Goal: Task Accomplishment & Management: Complete application form

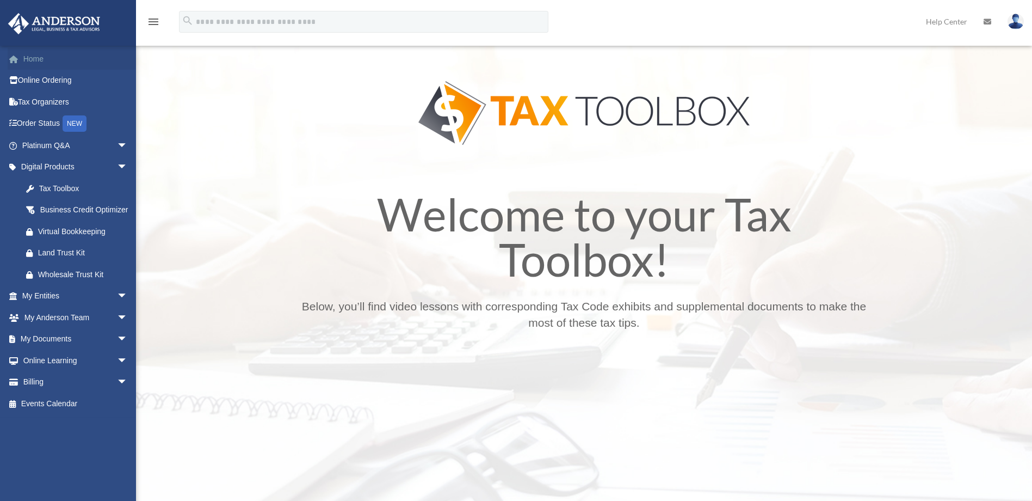
click at [63, 63] on link "Home" at bounding box center [76, 59] width 137 height 22
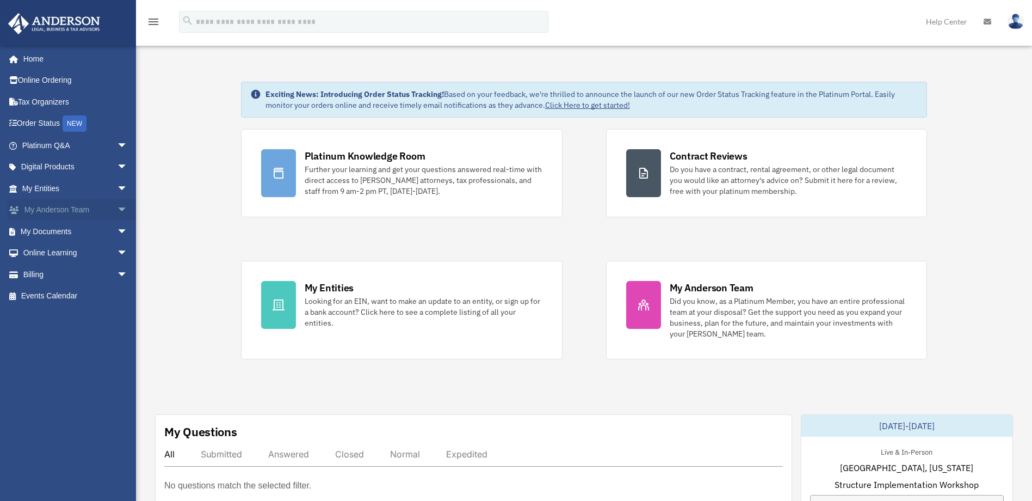
click at [54, 210] on link "My Anderson Team arrow_drop_down" at bounding box center [76, 210] width 137 height 22
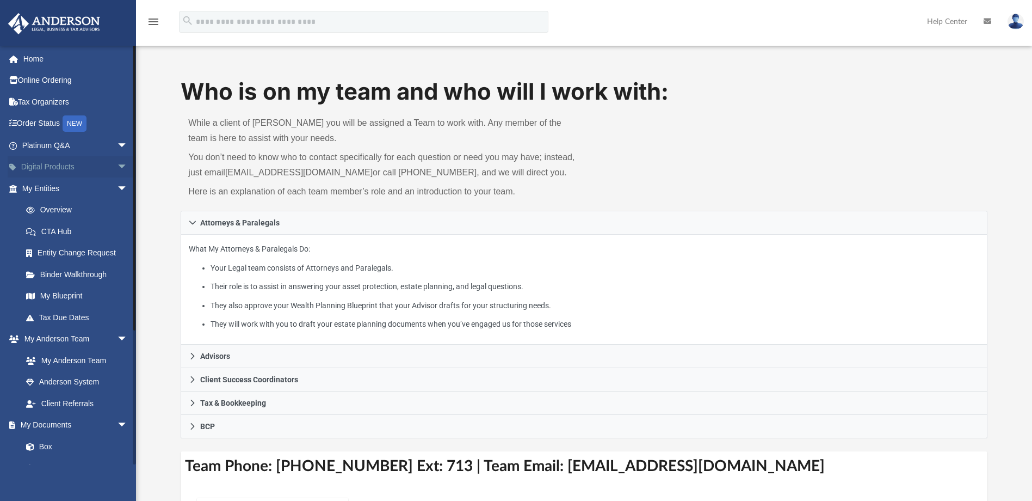
click at [44, 172] on link "Digital Products arrow_drop_down" at bounding box center [76, 167] width 137 height 22
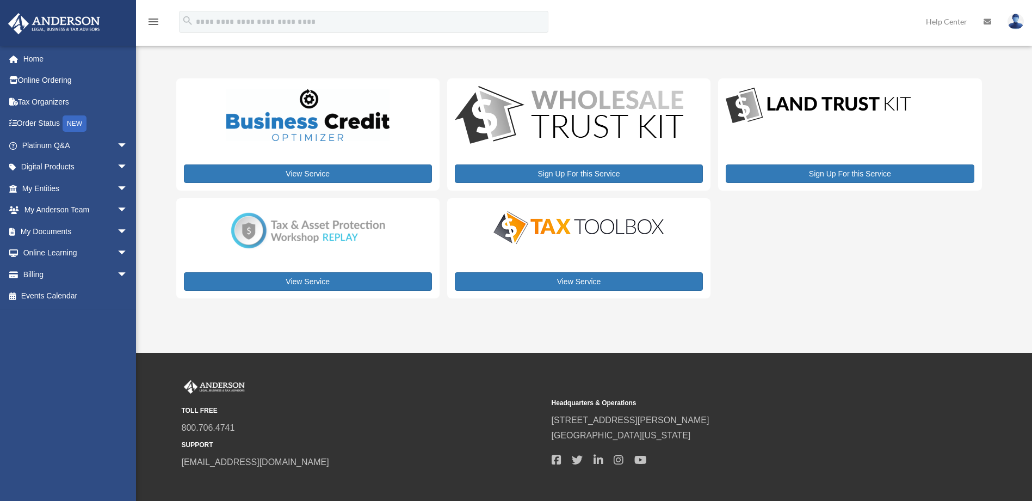
click at [46, 170] on html "X Get a chance to win 6 months of Platinum for free just by filling out this su…" at bounding box center [516, 309] width 1032 height 618
click at [46, 170] on link "Digital Products arrow_drop_down" at bounding box center [73, 167] width 131 height 22
click at [36, 125] on link "Order Status NEW" at bounding box center [76, 124] width 137 height 22
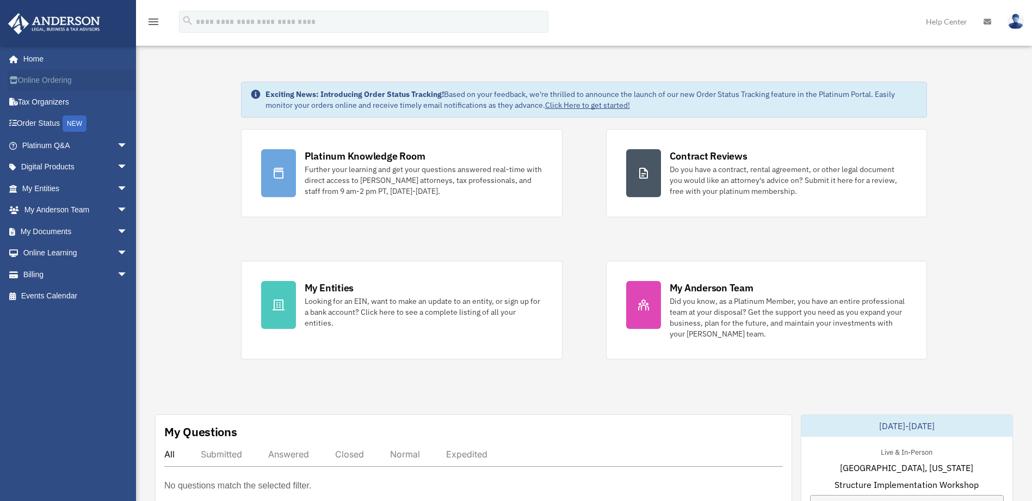
click at [41, 82] on link "Online Ordering" at bounding box center [76, 81] width 137 height 22
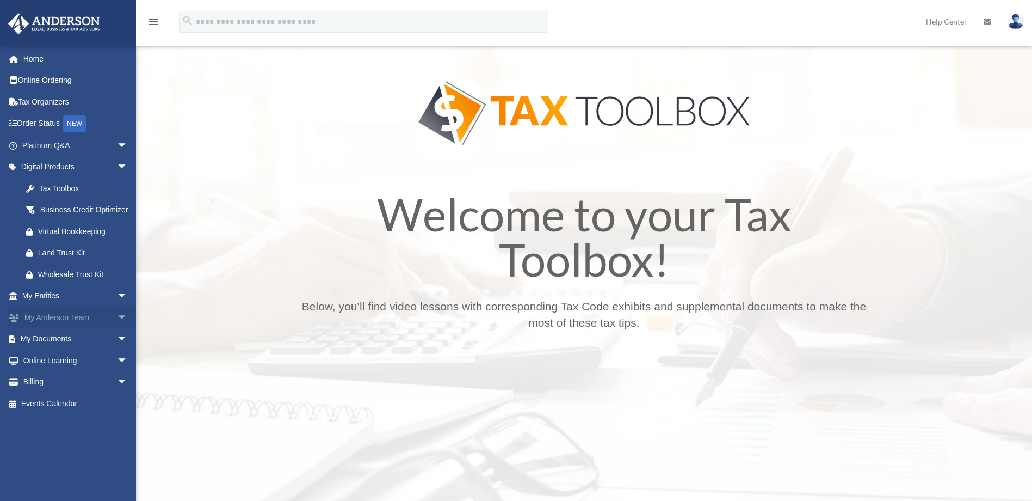
click at [93, 328] on link "My [PERSON_NAME] Team arrow_drop_down" at bounding box center [76, 317] width 137 height 22
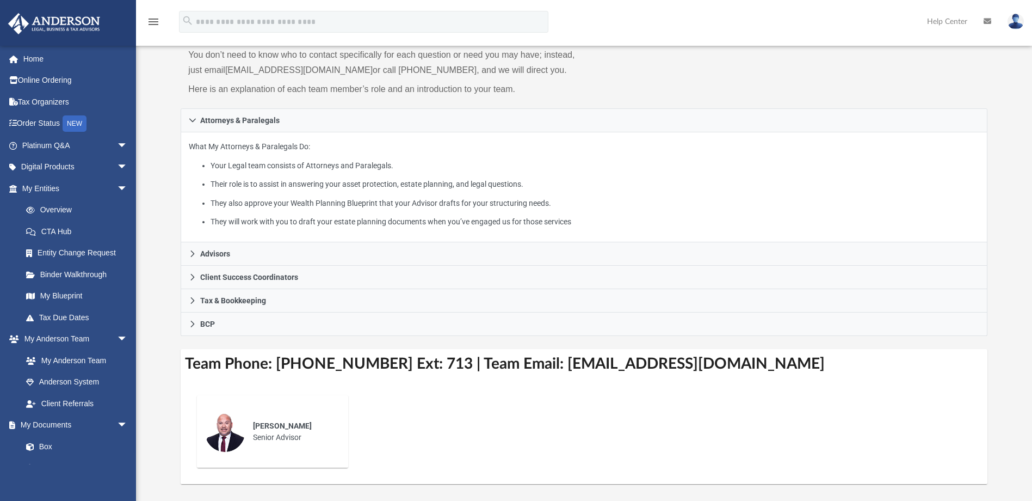
scroll to position [106, 0]
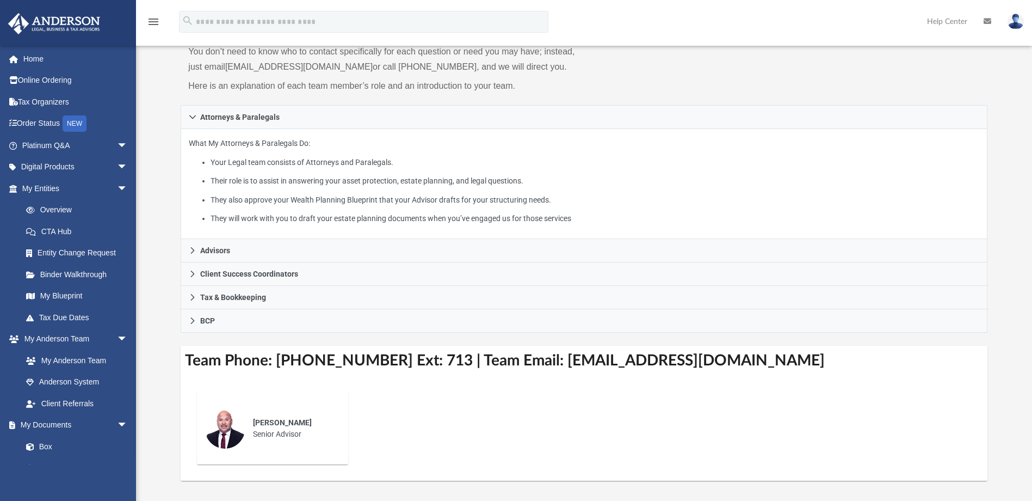
click at [1018, 21] on img at bounding box center [1016, 22] width 16 height 16
click at [148, 22] on icon "menu" at bounding box center [153, 21] width 13 height 13
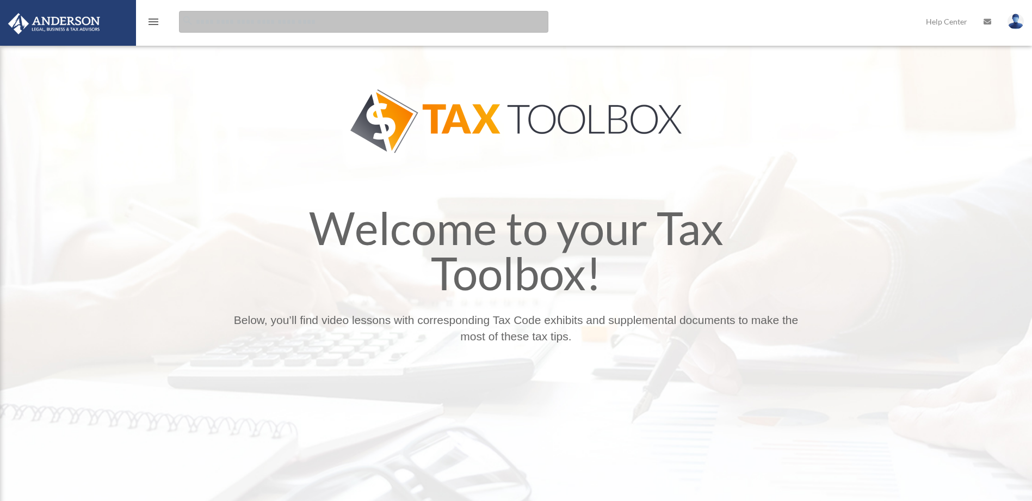
click at [216, 25] on input "search" at bounding box center [364, 22] width 370 height 22
type input "******"
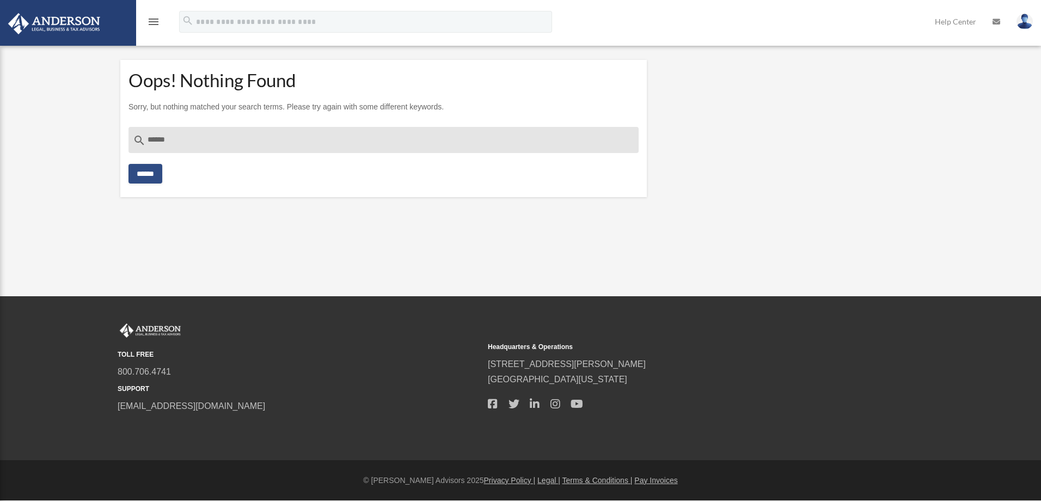
click at [152, 26] on icon "menu" at bounding box center [153, 21] width 13 height 13
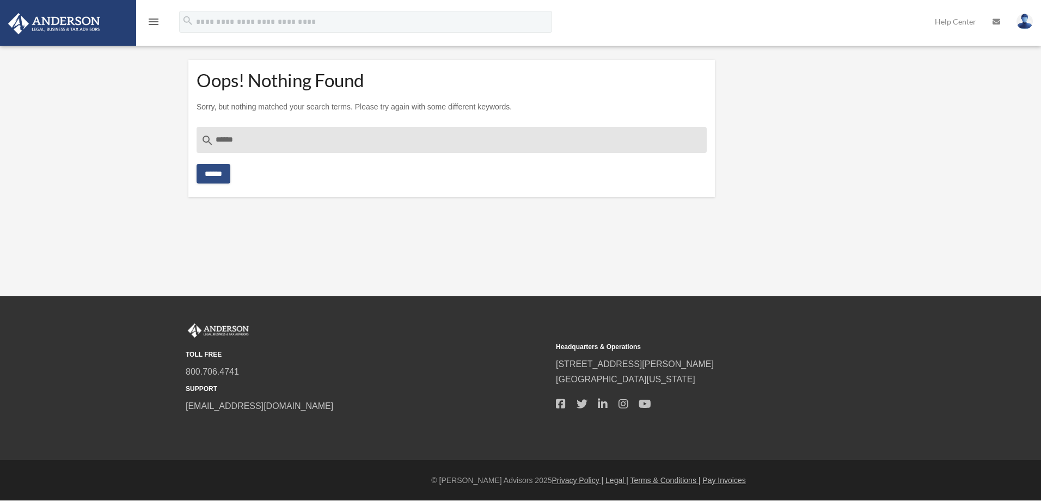
click at [152, 26] on icon "menu" at bounding box center [153, 21] width 13 height 13
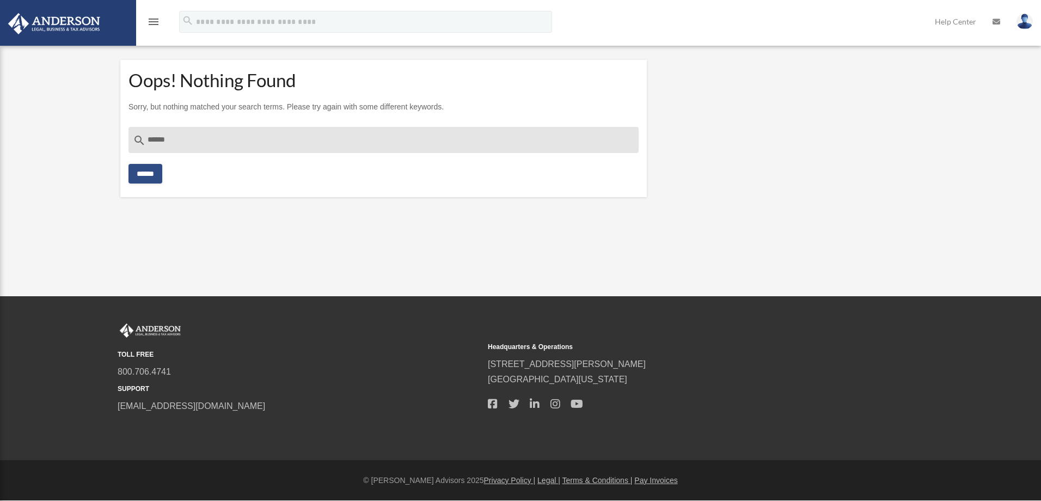
click at [152, 26] on icon "menu" at bounding box center [153, 21] width 13 height 13
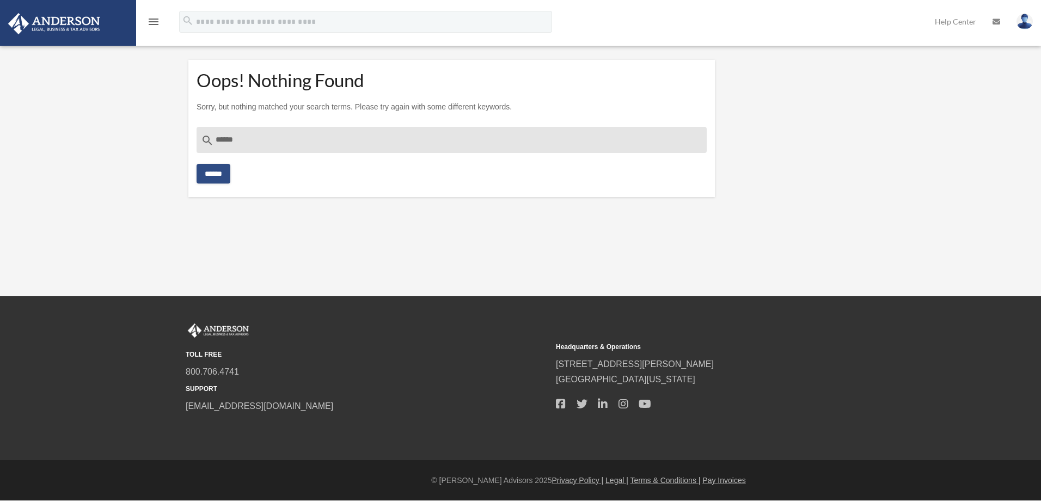
click at [157, 26] on icon "menu" at bounding box center [153, 21] width 13 height 13
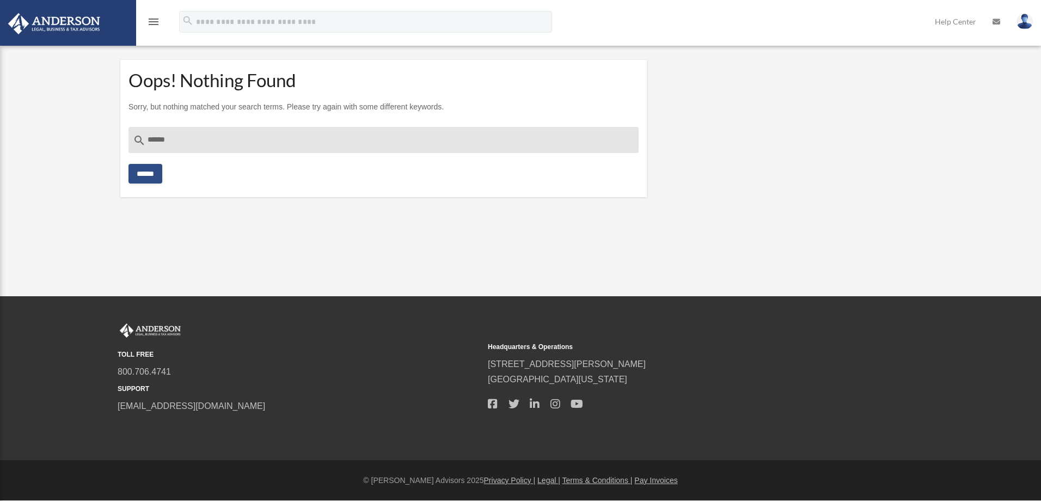
click at [157, 26] on icon "menu" at bounding box center [153, 21] width 13 height 13
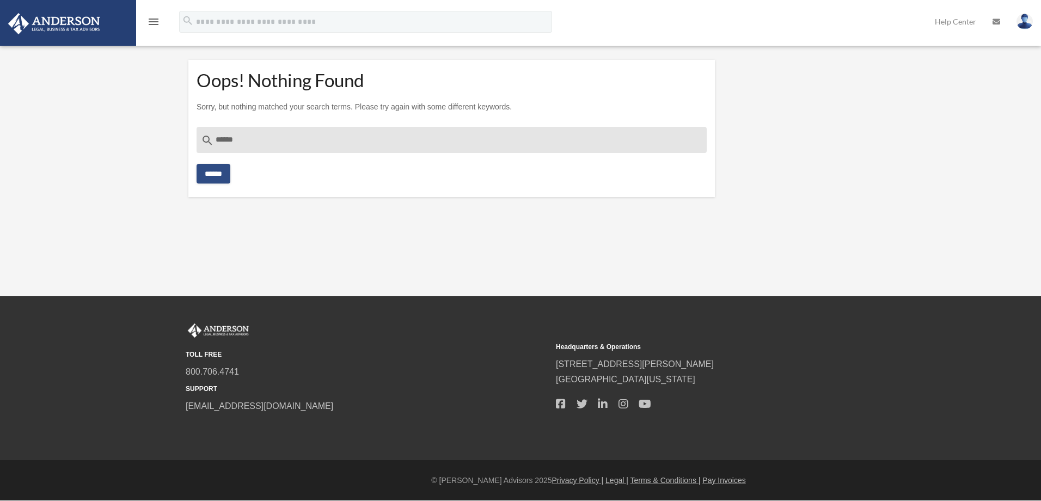
click at [60, 28] on img at bounding box center [54, 23] width 99 height 21
click at [148, 27] on icon "menu" at bounding box center [153, 21] width 13 height 13
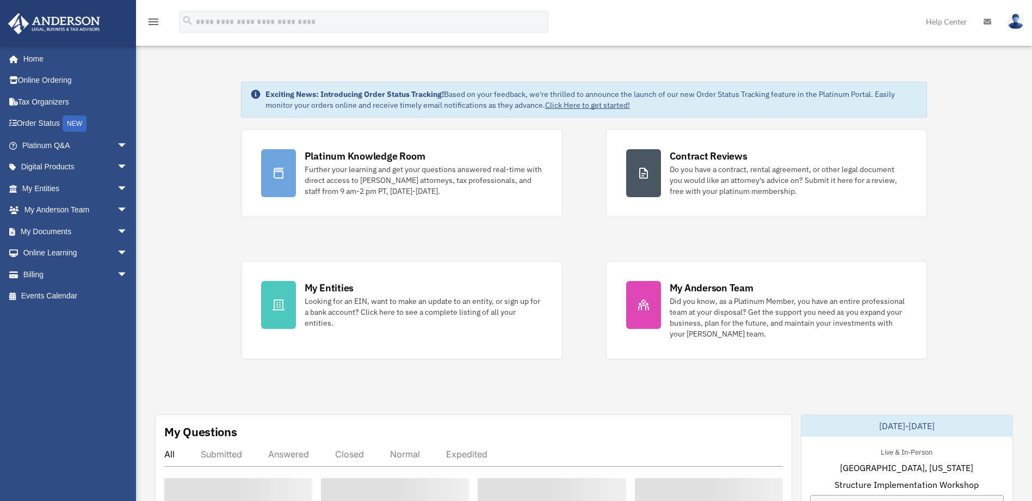
click at [148, 27] on icon "menu" at bounding box center [153, 21] width 13 height 13
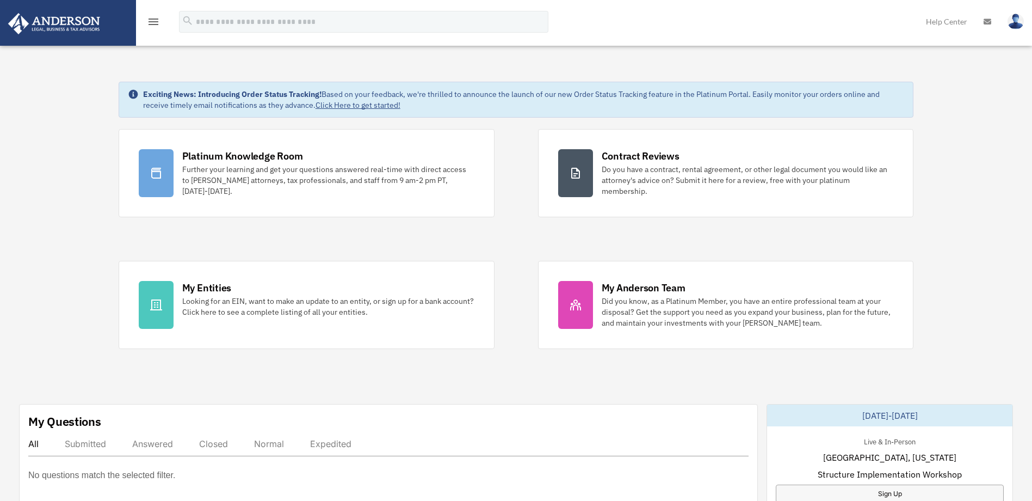
click at [158, 20] on icon "menu" at bounding box center [153, 21] width 13 height 13
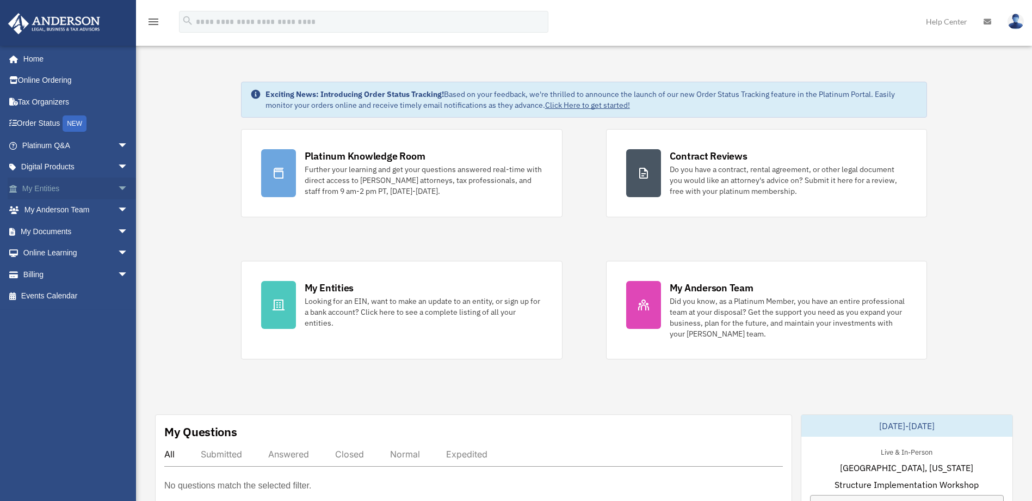
click at [54, 188] on link "My Entities arrow_drop_down" at bounding box center [76, 188] width 137 height 22
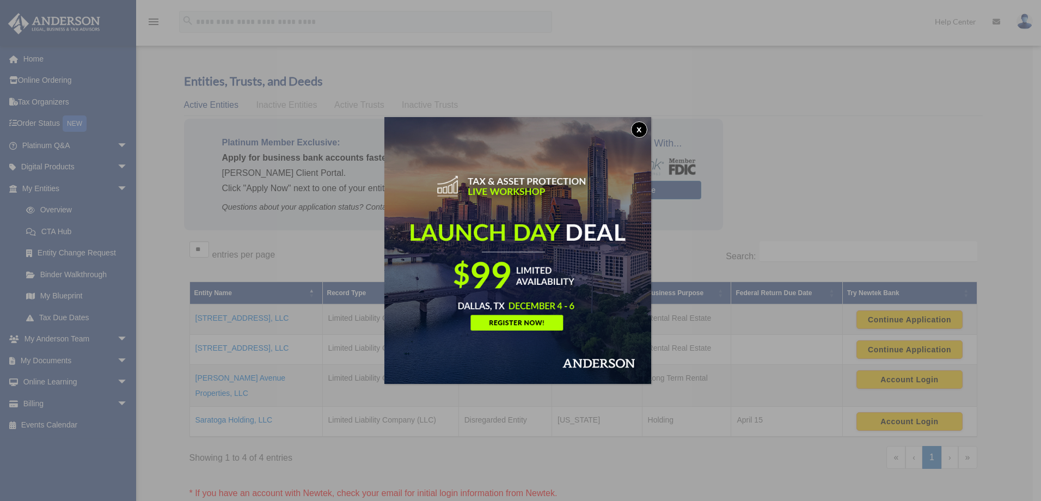
click at [643, 129] on button "x" at bounding box center [639, 129] width 16 height 16
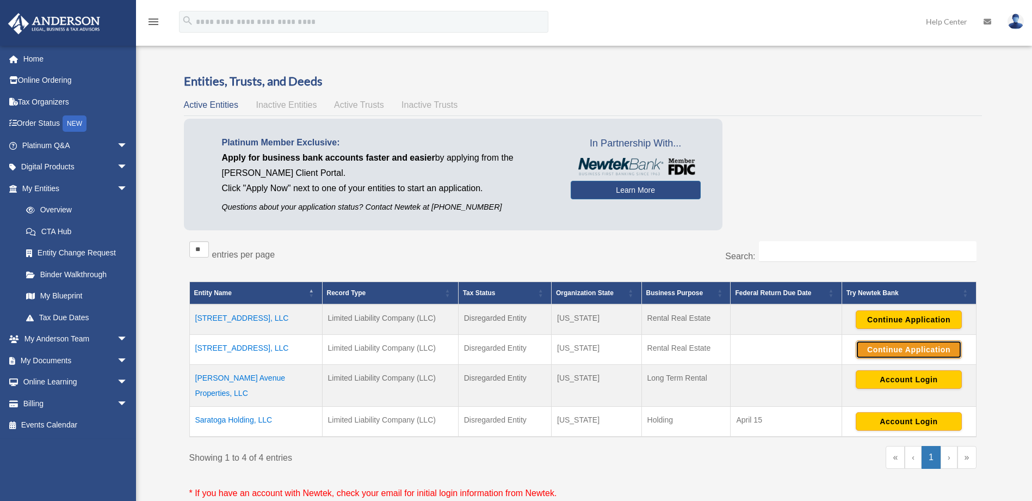
click at [877, 349] on button "Continue Application" at bounding box center [909, 349] width 106 height 19
click at [211, 346] on td "[STREET_ADDRESS], LLC" at bounding box center [255, 349] width 133 height 30
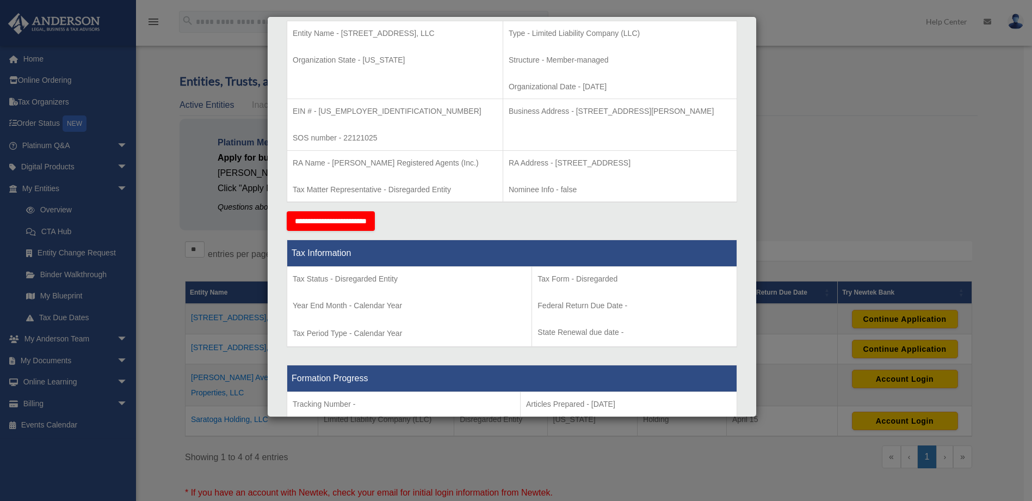
scroll to position [236, 0]
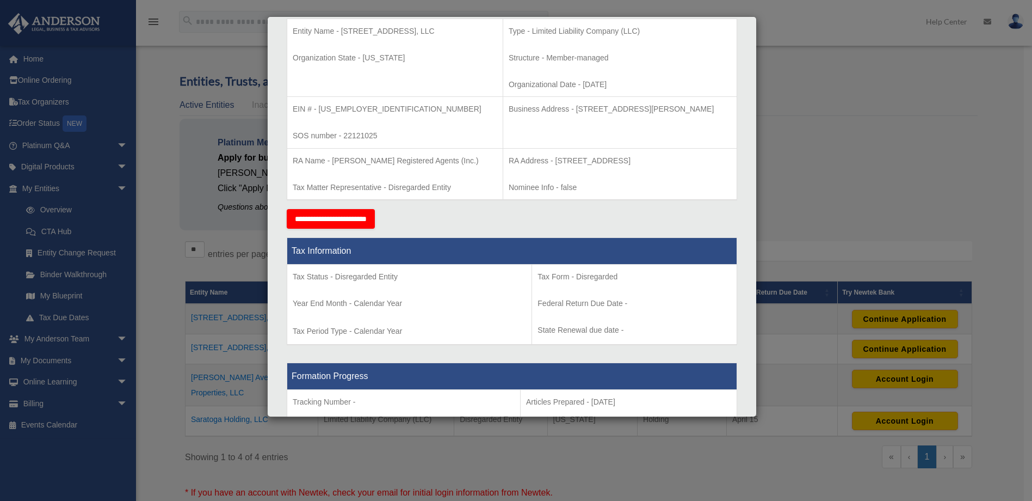
drag, startPoint x: 759, startPoint y: 208, endPoint x: 750, endPoint y: 205, distance: 9.8
click at [750, 205] on div "Details × Articles Sent Organizational Date" at bounding box center [516, 250] width 1032 height 501
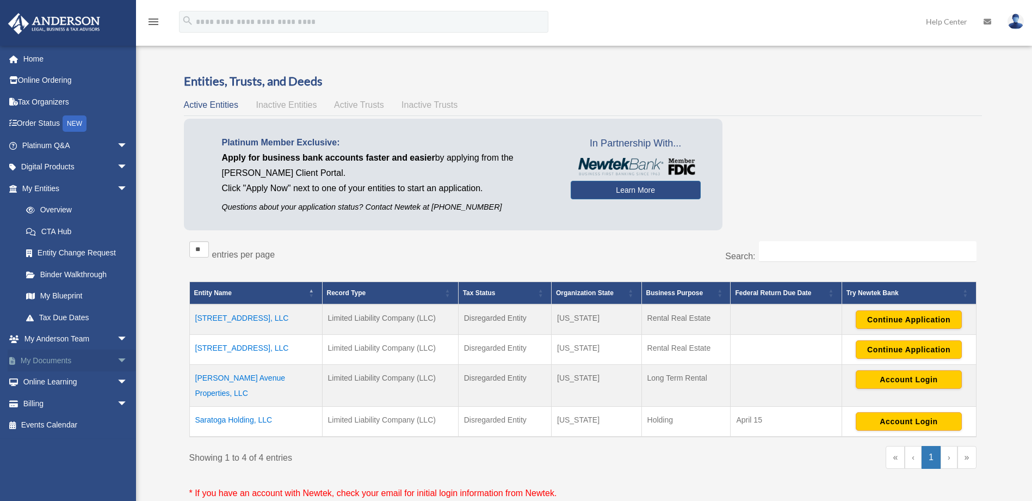
click at [70, 358] on link "My Documents arrow_drop_down" at bounding box center [76, 360] width 137 height 22
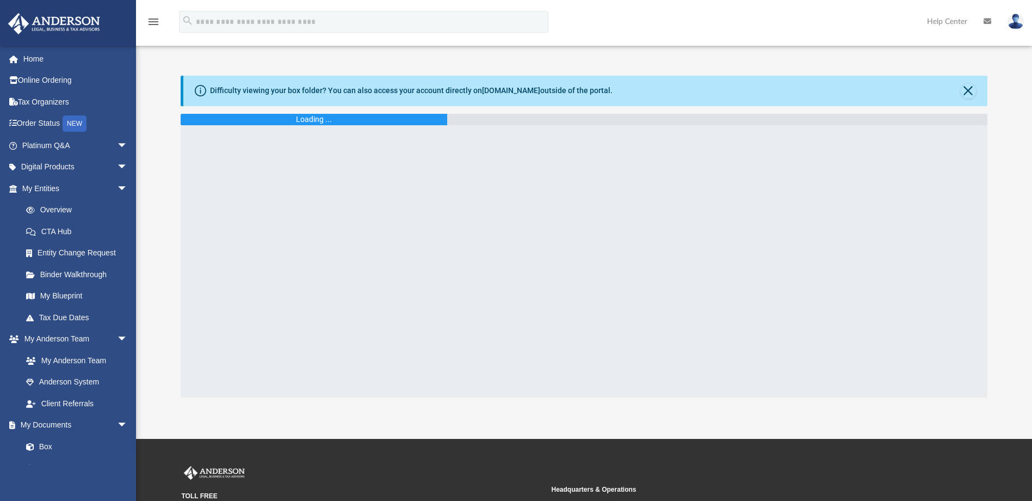
click at [467, 335] on div at bounding box center [584, 261] width 807 height 272
click at [440, 158] on div at bounding box center [584, 261] width 807 height 272
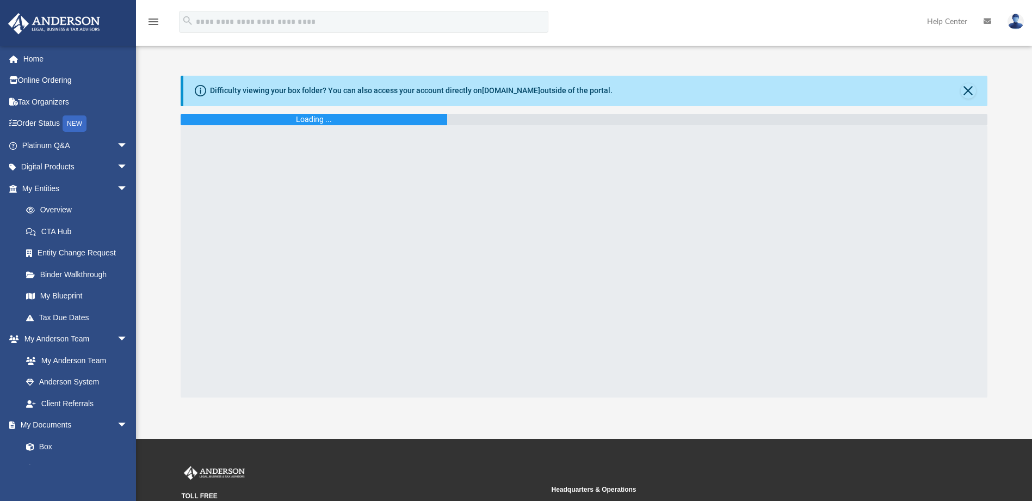
click at [367, 118] on div "Loading ..." at bounding box center [314, 119] width 266 height 11
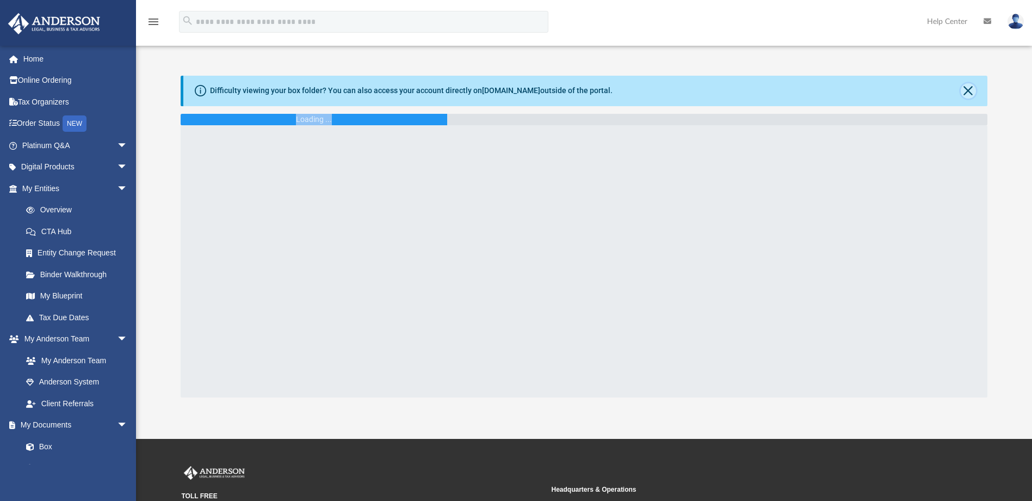
click at [971, 87] on button "Close" at bounding box center [968, 90] width 15 height 15
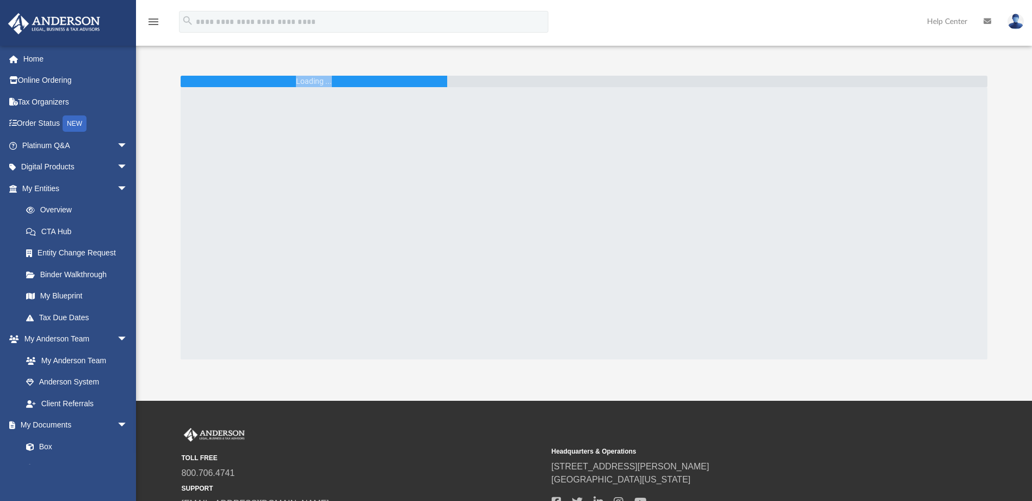
click at [608, 141] on div at bounding box center [584, 223] width 807 height 272
click at [54, 166] on link "Digital Products arrow_drop_down" at bounding box center [76, 167] width 137 height 22
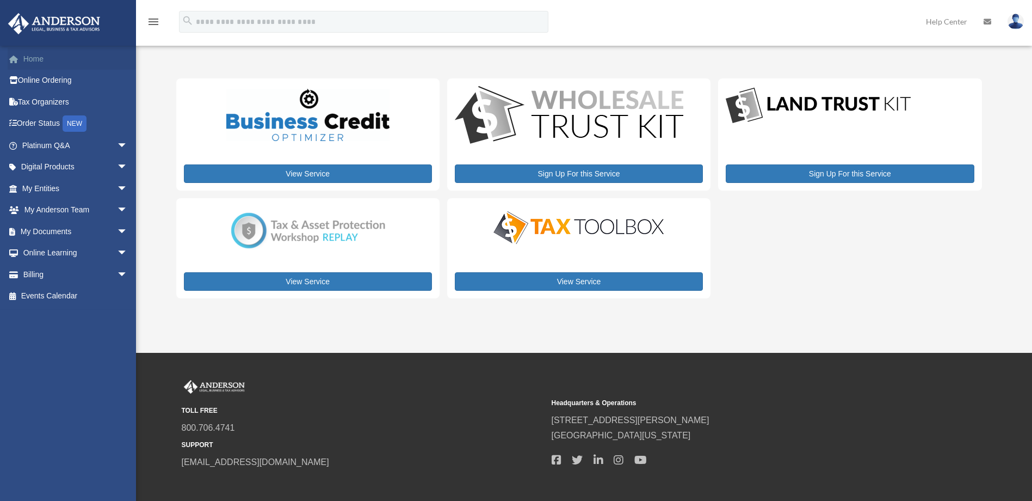
click at [60, 58] on link "Home" at bounding box center [76, 59] width 137 height 22
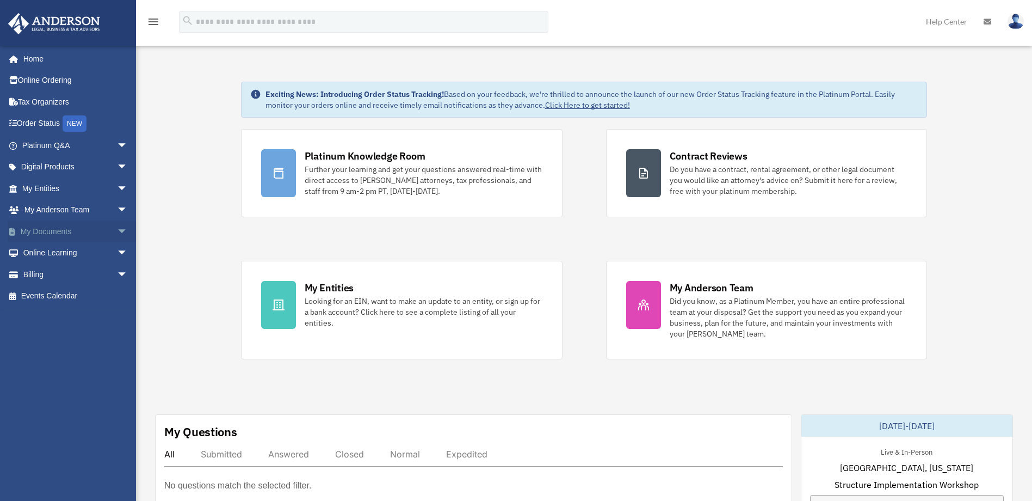
click at [53, 229] on link "My Documents arrow_drop_down" at bounding box center [76, 231] width 137 height 22
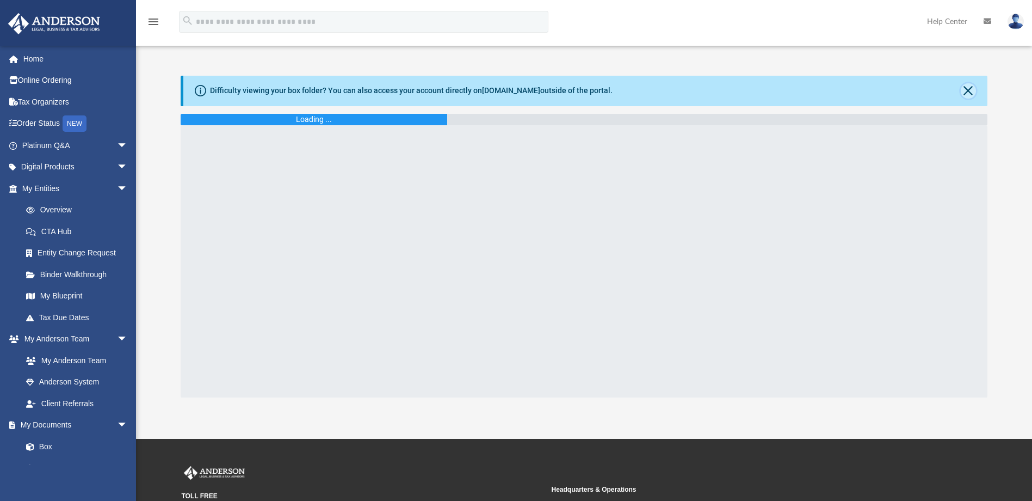
click at [965, 89] on button "Close" at bounding box center [968, 90] width 15 height 15
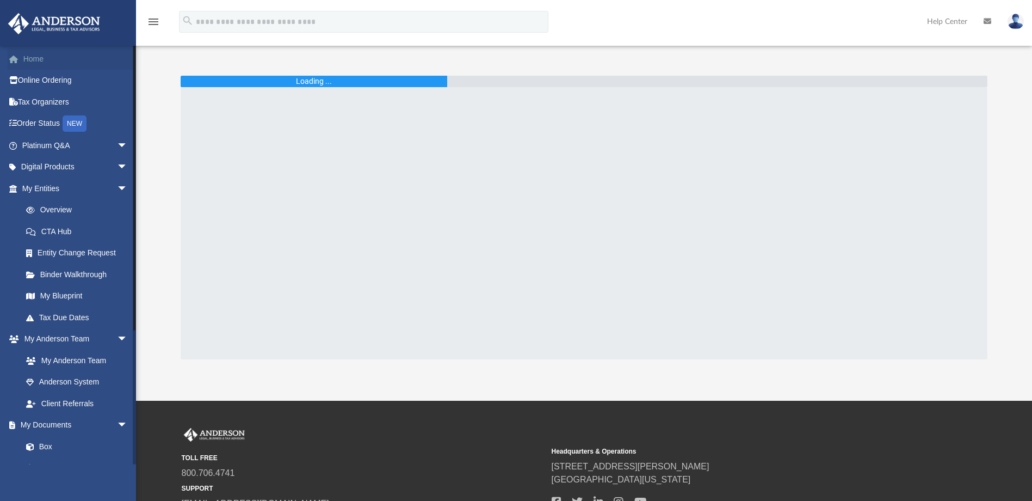
click at [46, 62] on link "Home" at bounding box center [76, 59] width 137 height 22
click at [59, 188] on link "My Entities arrow_drop_down" at bounding box center [76, 188] width 137 height 22
click at [117, 188] on span "arrow_drop_down" at bounding box center [128, 188] width 22 height 22
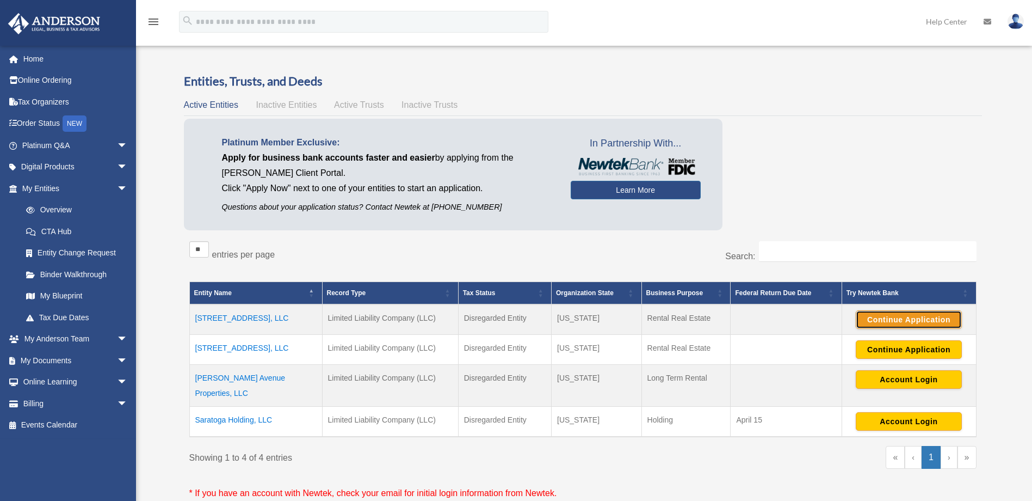
click at [867, 318] on button "Continue Application" at bounding box center [909, 319] width 106 height 19
